Goal: Register for event/course

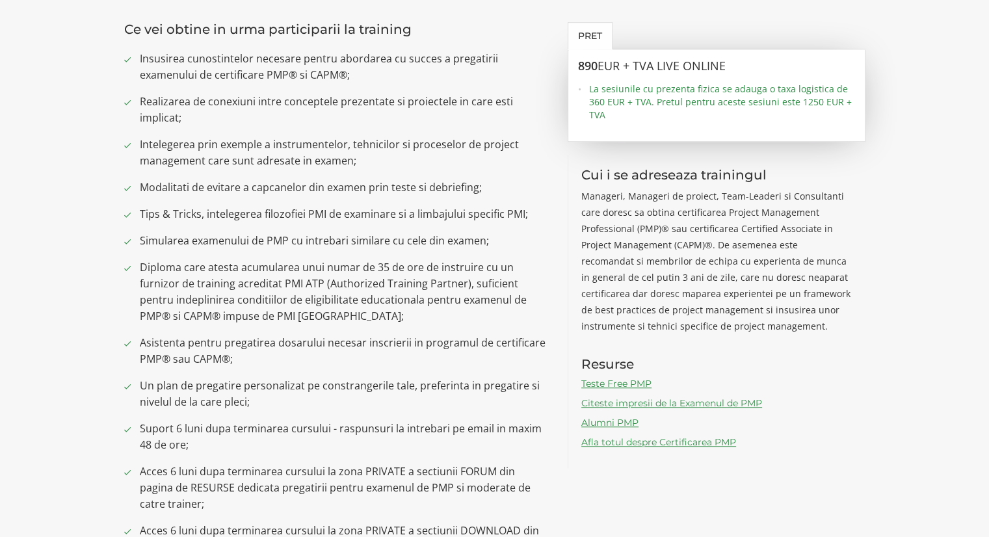
scroll to position [910, 0]
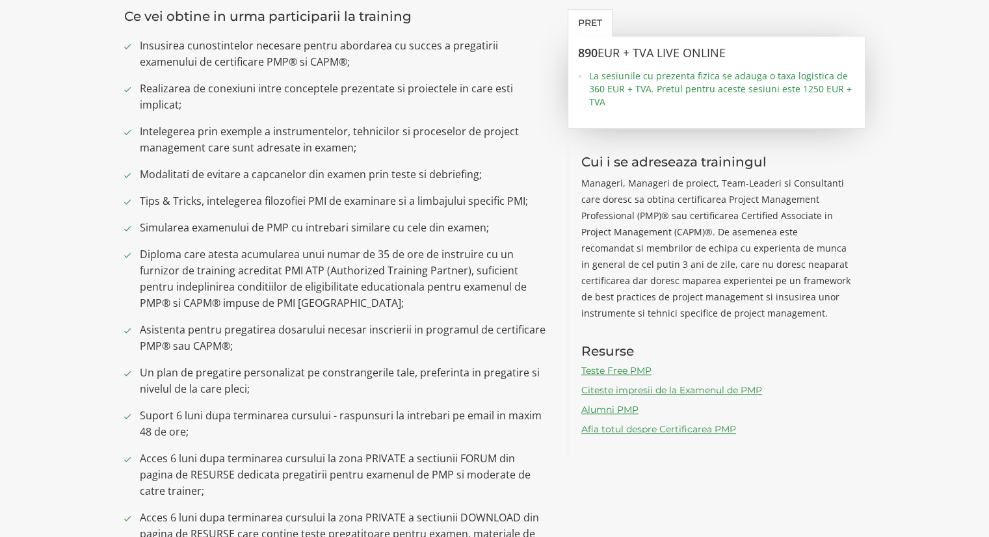
click at [608, 369] on link "Teste Free PMP" at bounding box center [616, 371] width 70 height 12
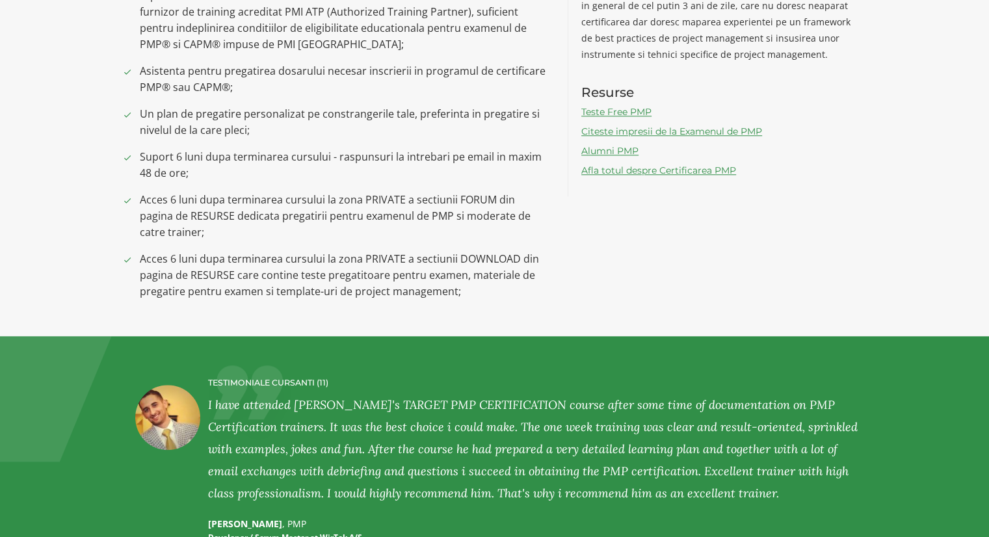
scroll to position [0, 0]
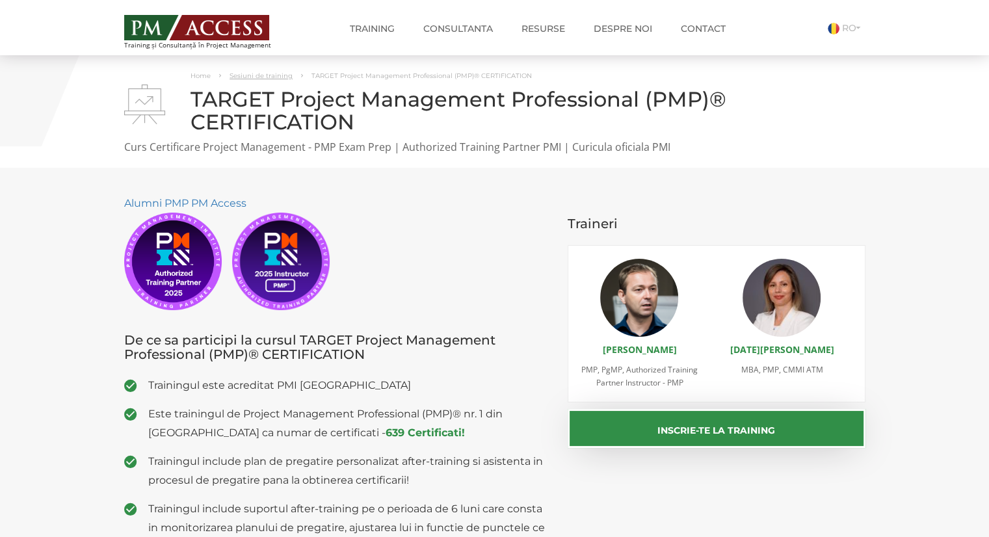
click at [278, 77] on link "Sesiuni de training" at bounding box center [260, 75] width 63 height 8
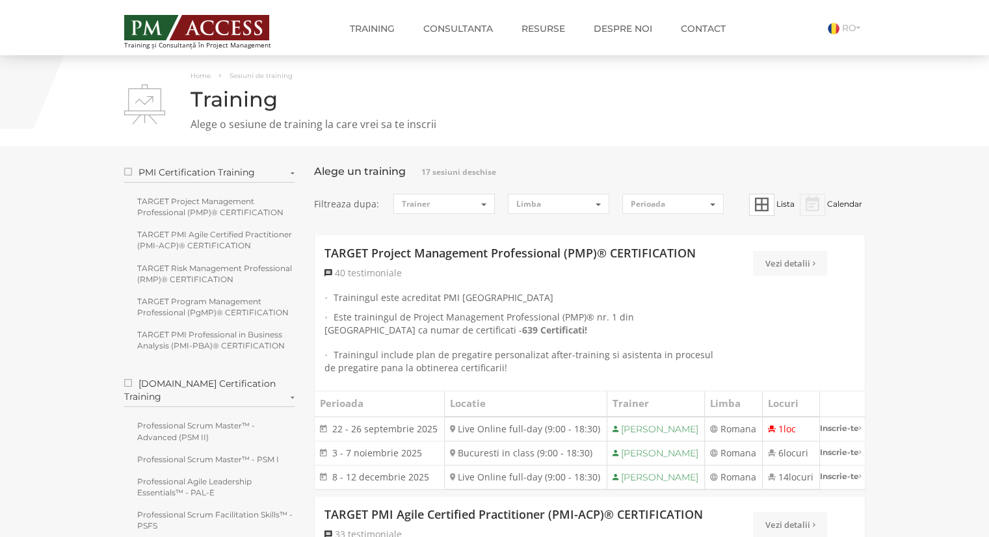
click at [270, 170] on label "PMI Certification Training" at bounding box center [209, 174] width 171 height 17
click at [0, 0] on input "PMI Certification Training" at bounding box center [0, 0] width 0 height 0
click at [270, 170] on label "PMI Certification Training" at bounding box center [209, 174] width 171 height 17
click at [0, 0] on input "PMI Certification Training" at bounding box center [0, 0] width 0 height 0
click at [165, 201] on link "TARGET Project Management Professional (PMP)® CERTIFICATION" at bounding box center [209, 206] width 171 height 29
